Goal: Use online tool/utility: Use online tool/utility

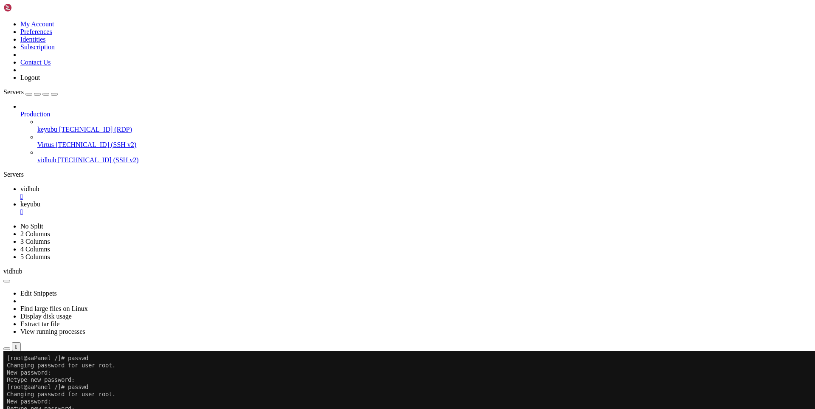
scroll to position [8, 2]
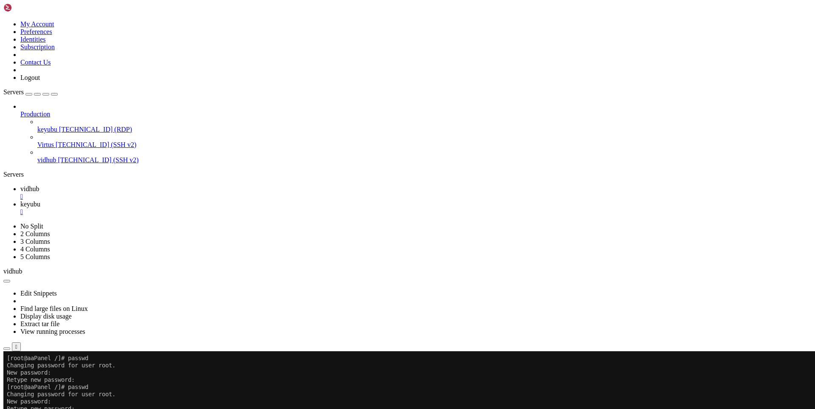
drag, startPoint x: 128, startPoint y: 618, endPoint x: 173, endPoint y: 615, distance: 45.1
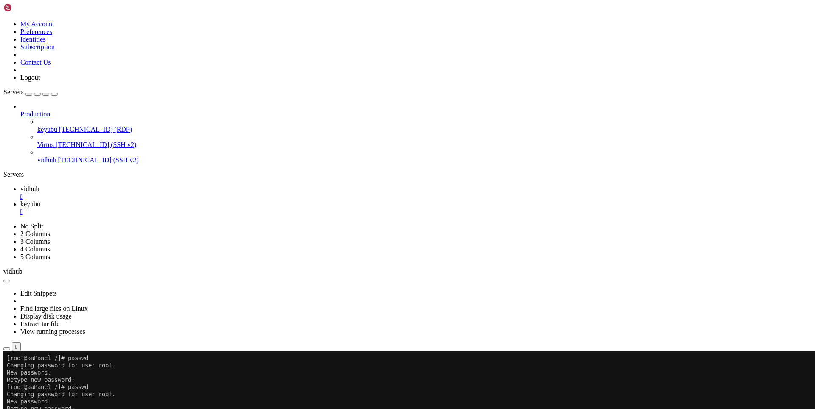
drag, startPoint x: 155, startPoint y: 402, endPoint x: 123, endPoint y: 404, distance: 31.9
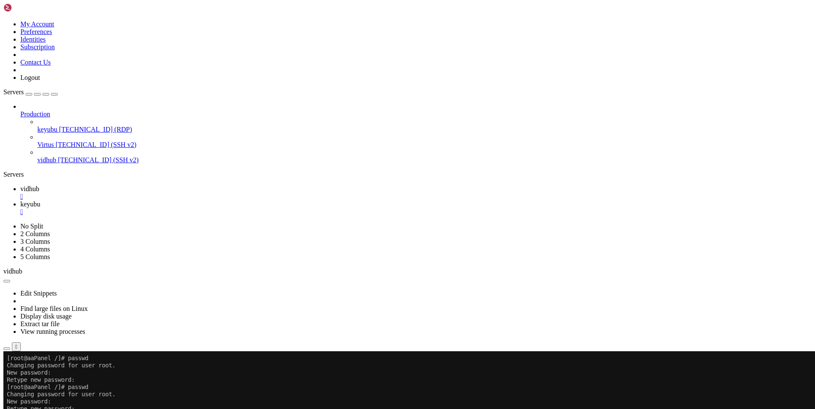
drag, startPoint x: 332, startPoint y: 563, endPoint x: 391, endPoint y: 561, distance: 59.1
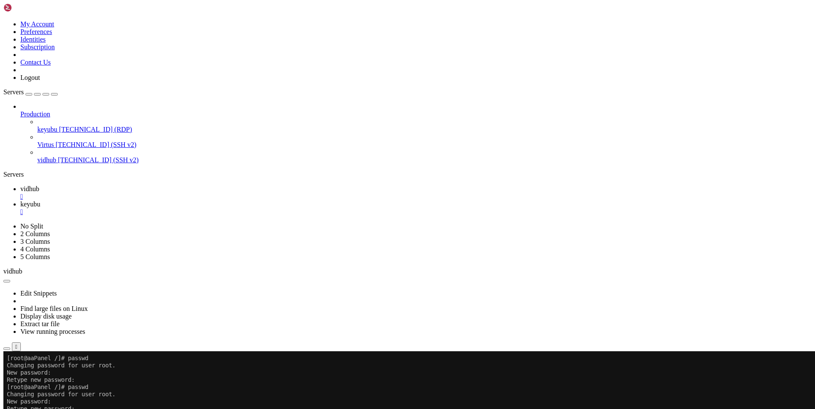
drag, startPoint x: 332, startPoint y: 562, endPoint x: 370, endPoint y: 563, distance: 38.7
drag, startPoint x: 332, startPoint y: 562, endPoint x: 370, endPoint y: 558, distance: 38.4
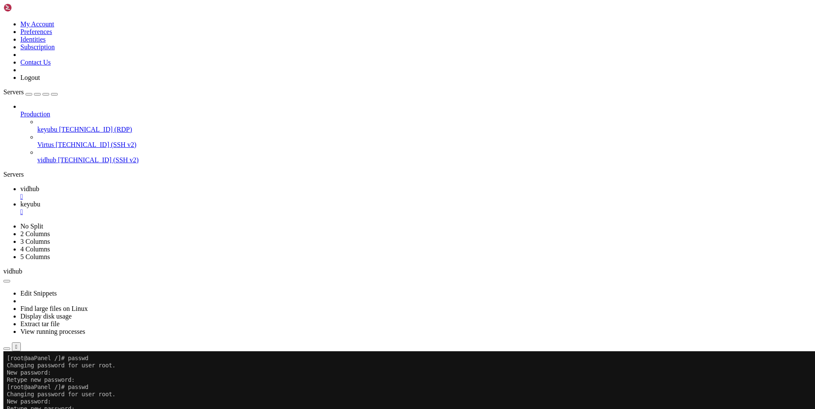
drag, startPoint x: 358, startPoint y: 585, endPoint x: 329, endPoint y: 584, distance: 28.9
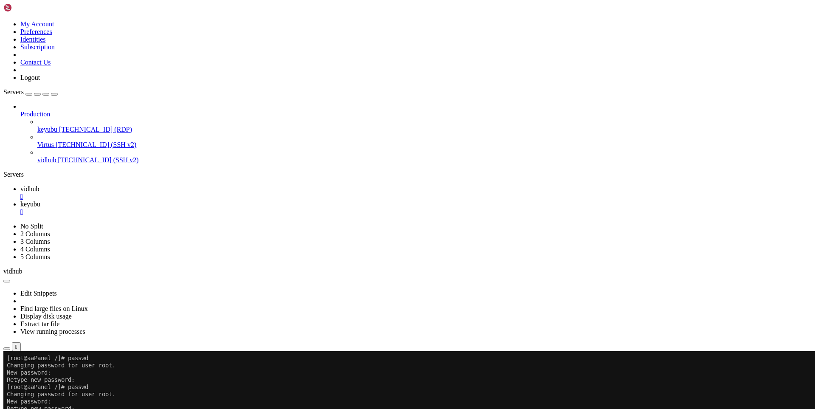
drag, startPoint x: 164, startPoint y: 403, endPoint x: 88, endPoint y: 397, distance: 75.8
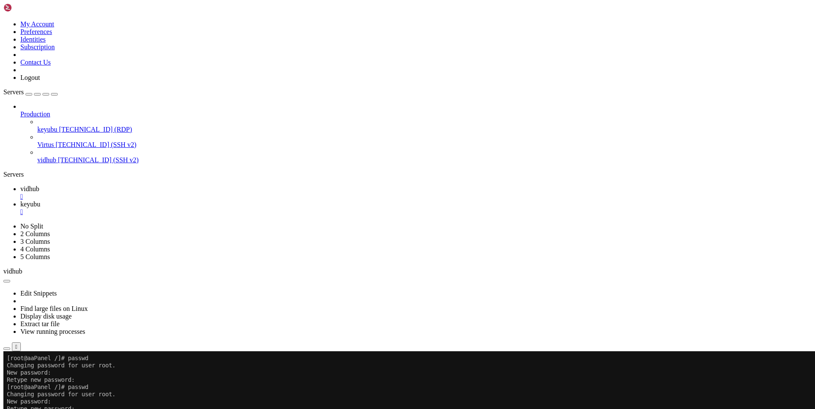
drag, startPoint x: 204, startPoint y: 578, endPoint x: 150, endPoint y: 579, distance: 53.5
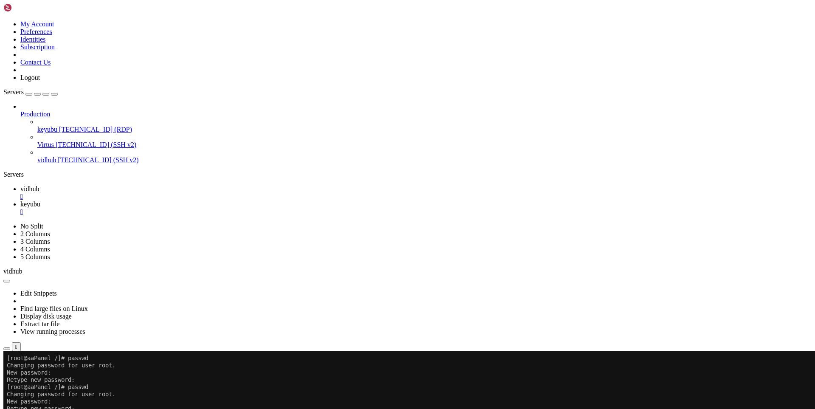
drag, startPoint x: 111, startPoint y: 403, endPoint x: 179, endPoint y: 402, distance: 67.9
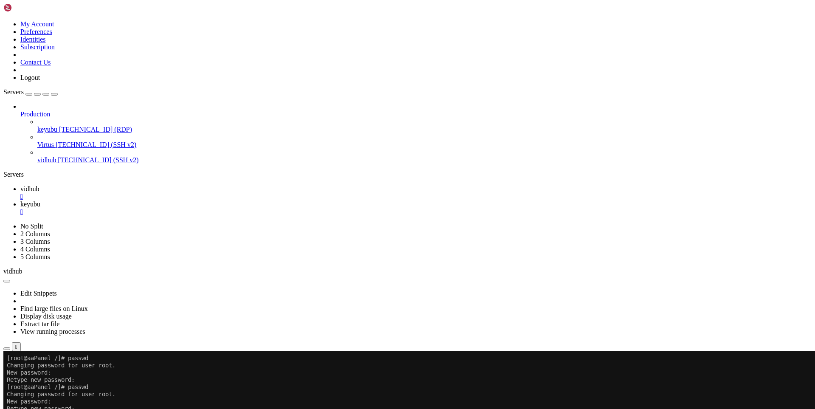
click at [39, 185] on span "vidhub" at bounding box center [29, 188] width 19 height 7
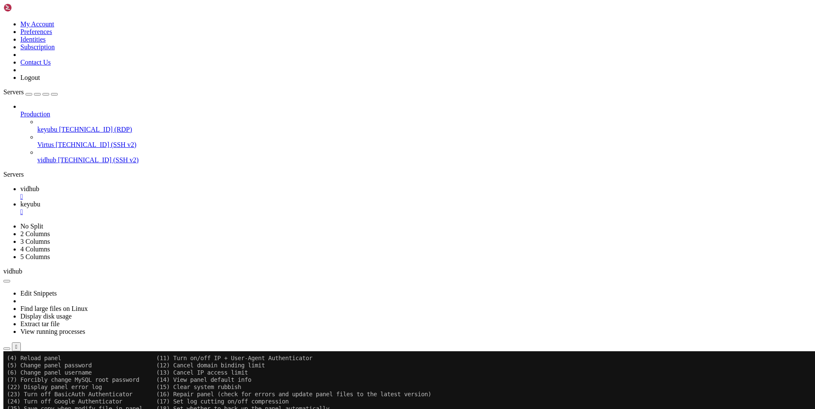
scroll to position [116, 0]
click at [40, 200] on span "keyubu" at bounding box center [30, 203] width 20 height 7
